Goal: Navigation & Orientation: Find specific page/section

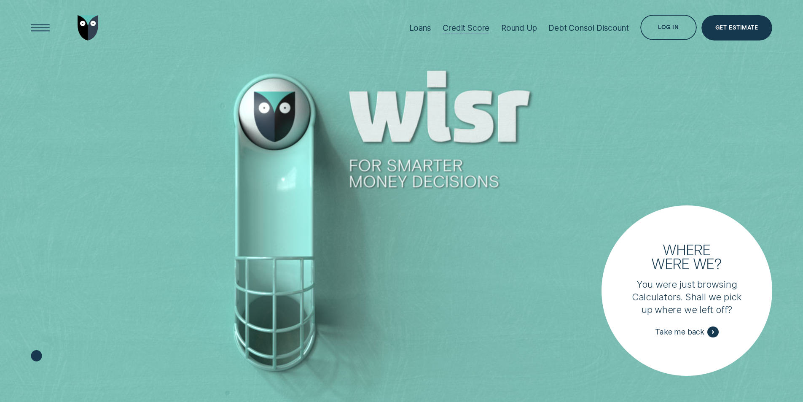
click at [462, 27] on div "Credit Score" at bounding box center [466, 28] width 47 height 10
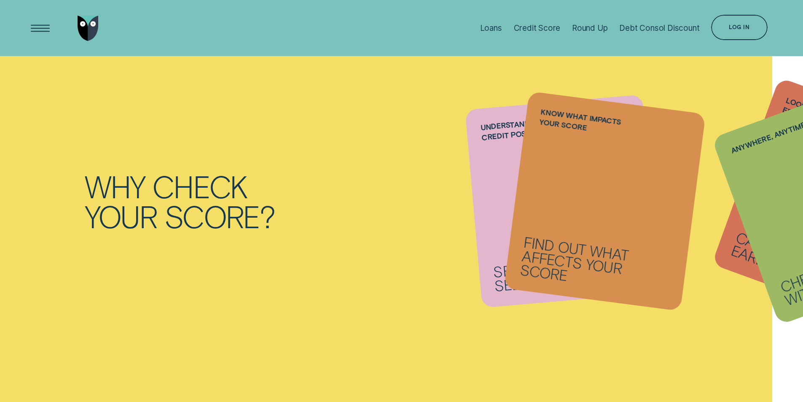
scroll to position [633, 0]
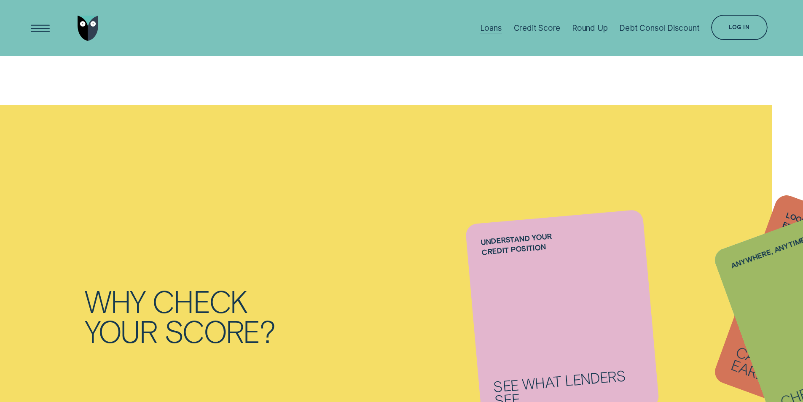
click at [494, 26] on div "Loans" at bounding box center [491, 28] width 22 height 10
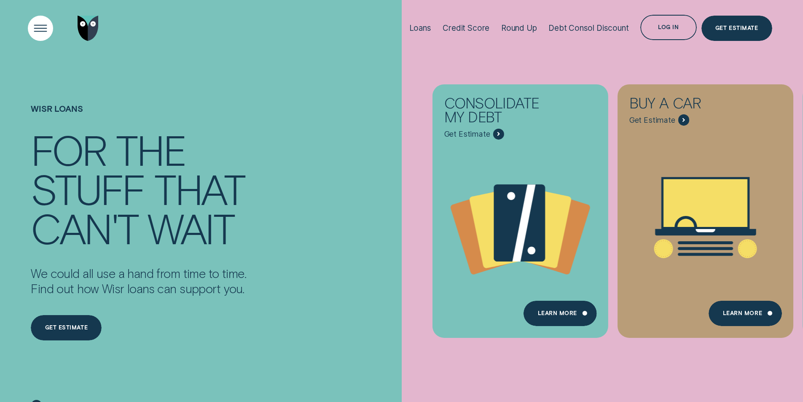
click at [32, 22] on div "Open Menu" at bounding box center [40, 28] width 36 height 36
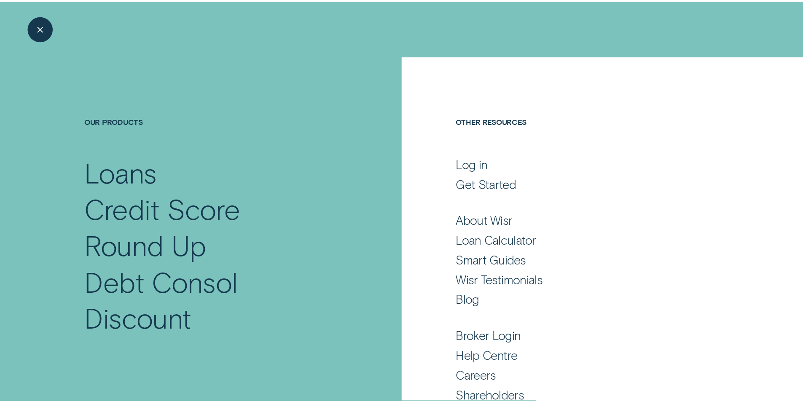
scroll to position [38, 0]
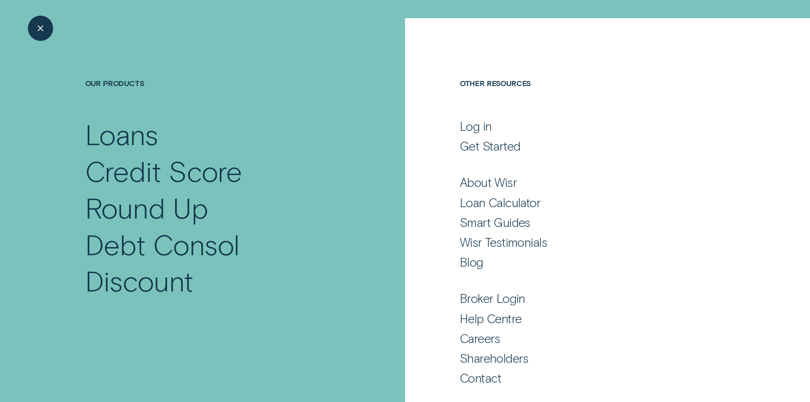
click at [38, 36] on div "Close Menu" at bounding box center [40, 28] width 36 height 36
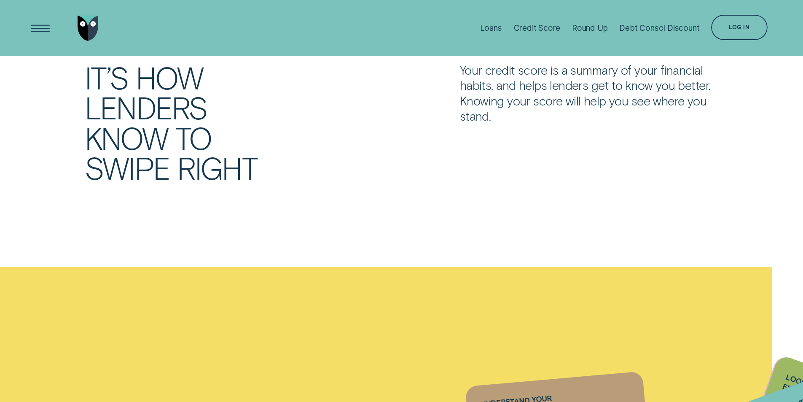
scroll to position [464, 0]
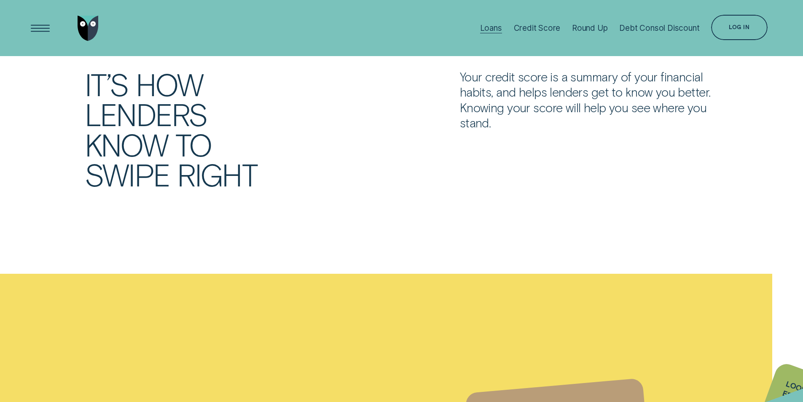
click at [489, 28] on div "Loans" at bounding box center [491, 28] width 22 height 10
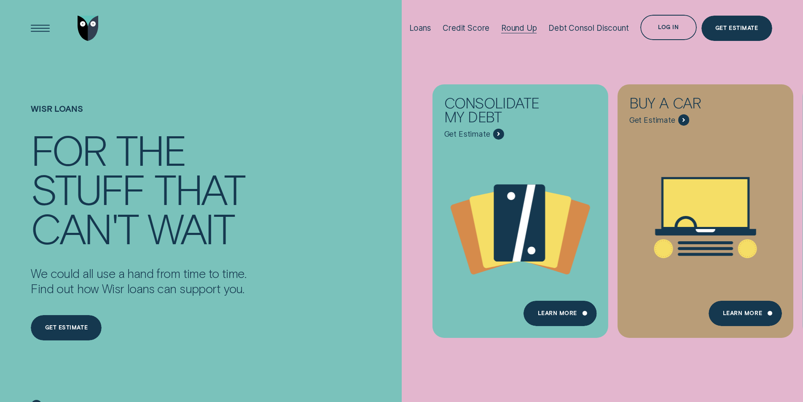
click at [515, 27] on div "Round Up" at bounding box center [519, 28] width 36 height 10
